Goal: Task Accomplishment & Management: Manage account settings

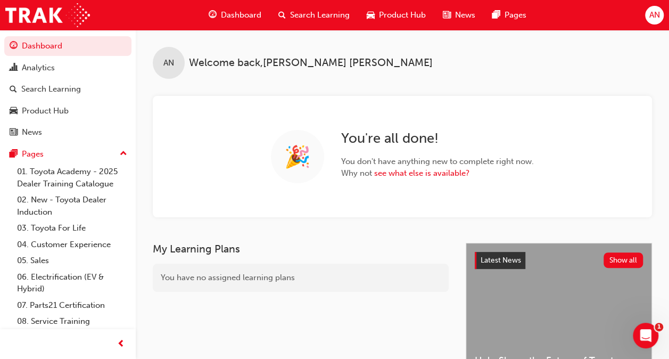
click at [344, 13] on span "Search Learning" at bounding box center [320, 15] width 60 height 12
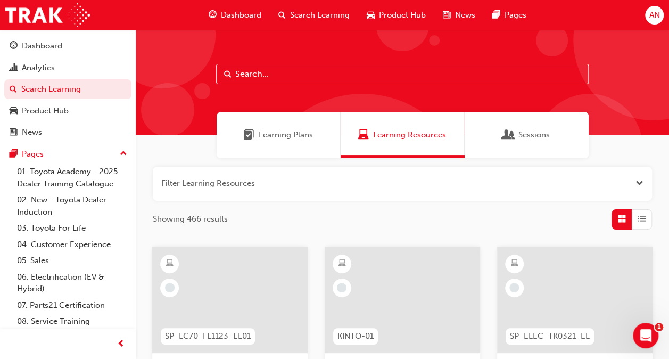
click at [286, 75] on input "text" at bounding box center [402, 74] width 373 height 20
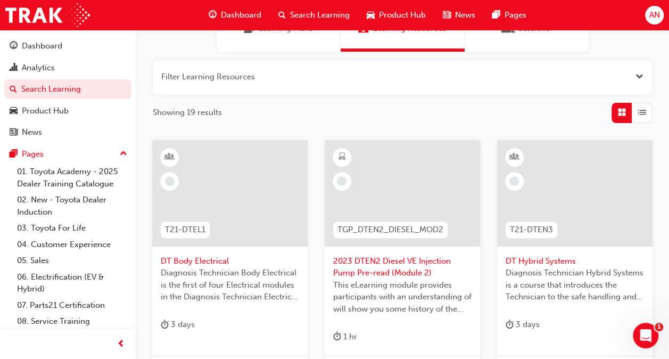
scroll to position [68, 0]
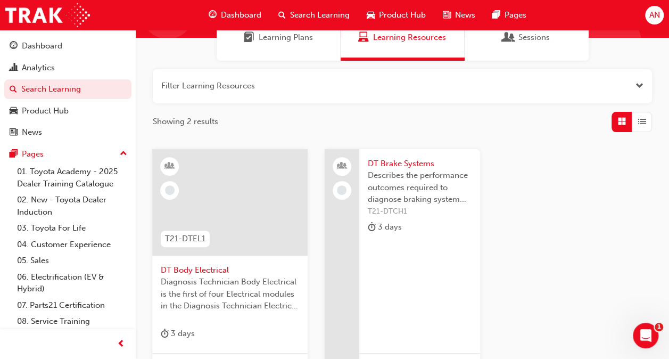
scroll to position [106, 0]
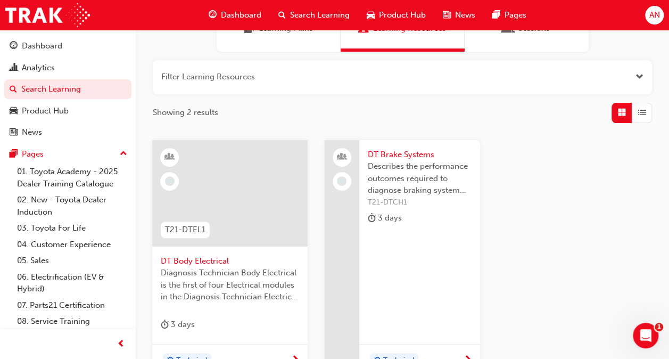
type input "DT B"
click at [389, 168] on span "Describes the performance outcomes required to diagnose braking system related …" at bounding box center [420, 178] width 104 height 36
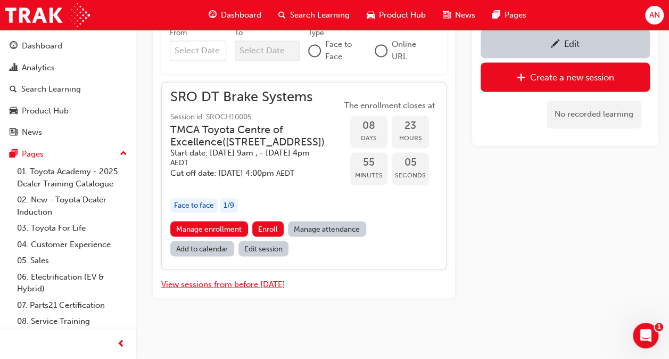
click at [274, 285] on button "View sessions from before [DATE]" at bounding box center [223, 284] width 124 height 12
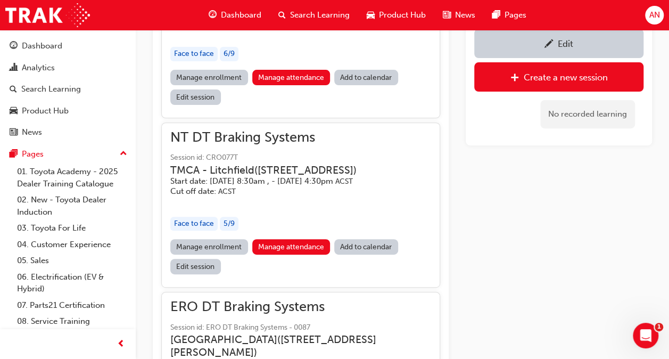
scroll to position [12779, 0]
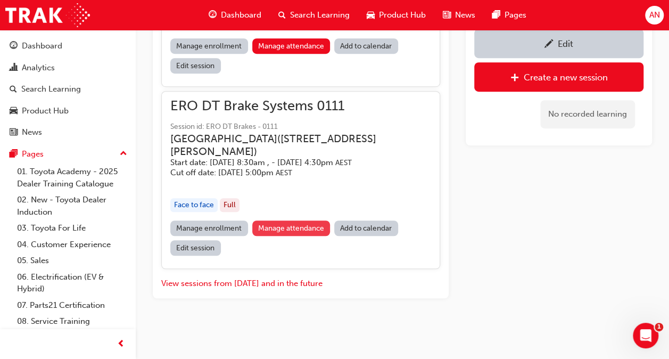
click at [285, 229] on link "Manage attendance" at bounding box center [291, 227] width 78 height 15
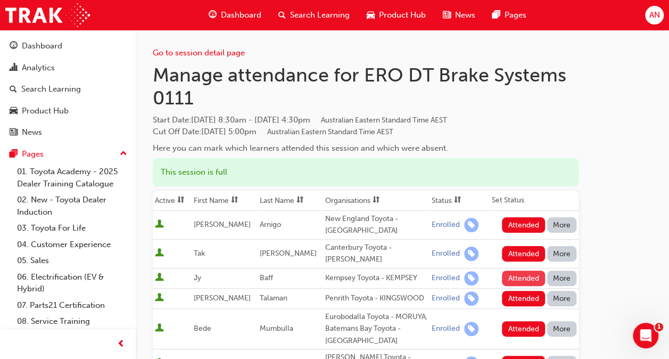
click at [522, 274] on button "Attended" at bounding box center [523, 277] width 43 height 15
click at [531, 326] on button "Attended" at bounding box center [523, 328] width 43 height 15
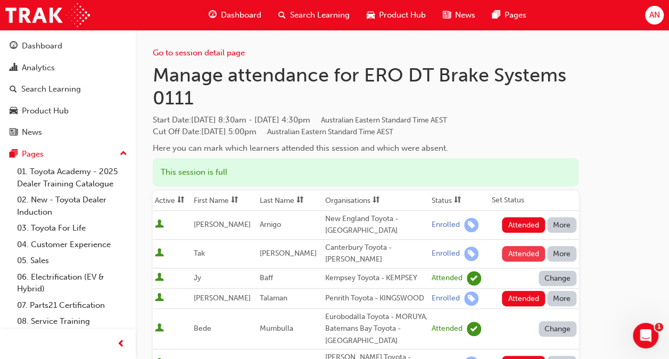
click at [511, 253] on button "Attended" at bounding box center [523, 253] width 43 height 15
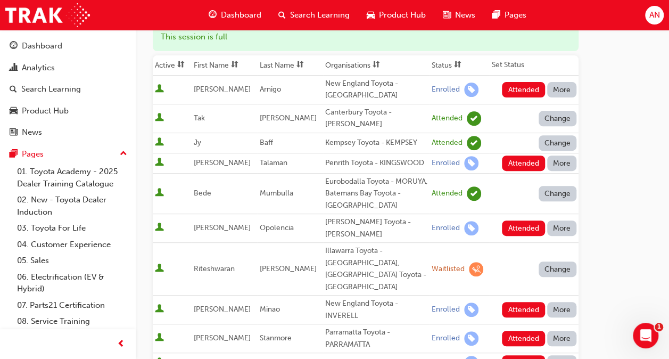
scroll to position [160, 0]
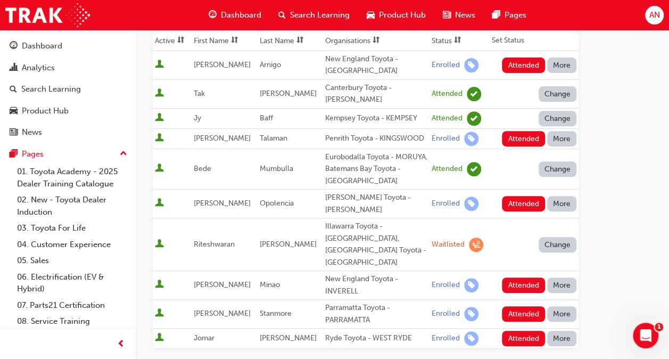
click at [522, 331] on button "Attended" at bounding box center [523, 338] width 43 height 15
click at [527, 277] on button "Attended" at bounding box center [523, 284] width 43 height 15
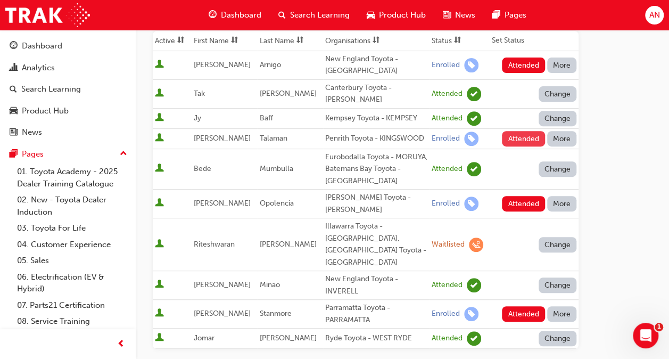
click at [525, 137] on button "Attended" at bounding box center [523, 138] width 43 height 15
click at [528, 197] on button "Attended" at bounding box center [523, 203] width 43 height 15
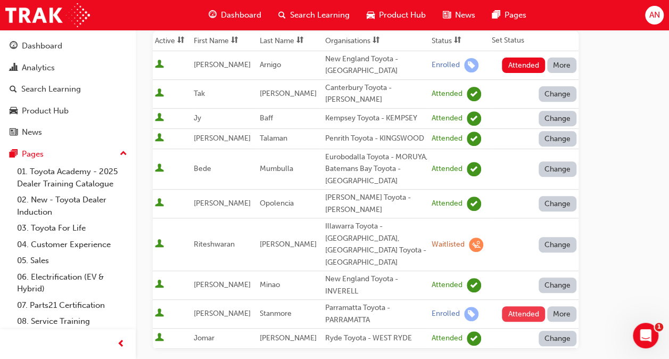
click at [511, 306] on button "Attended" at bounding box center [523, 313] width 43 height 15
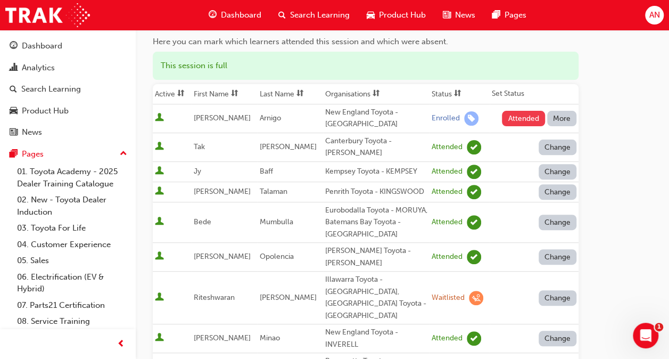
click at [524, 116] on button "Attended" at bounding box center [523, 118] width 43 height 15
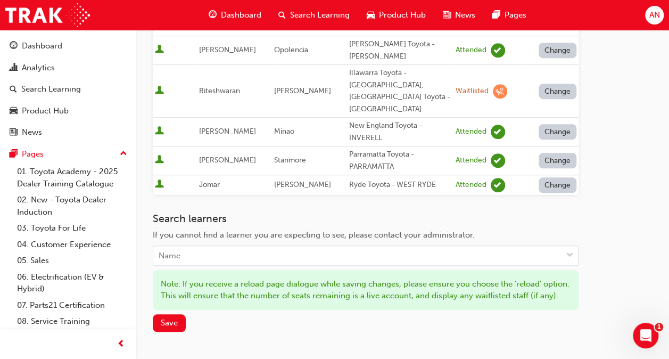
scroll to position [319, 0]
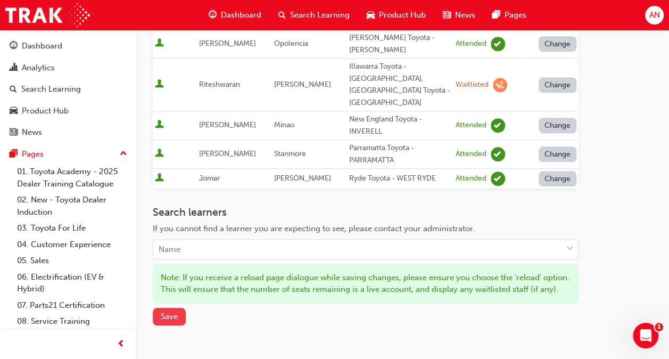
click at [177, 311] on span "Save" at bounding box center [169, 316] width 17 height 10
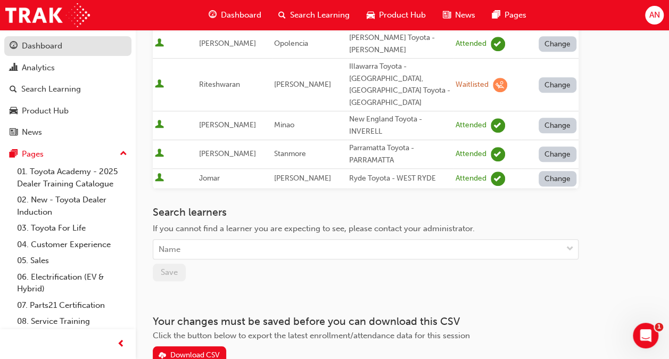
click at [47, 48] on div "Dashboard" at bounding box center [42, 46] width 40 height 12
